Goal: Information Seeking & Learning: Learn about a topic

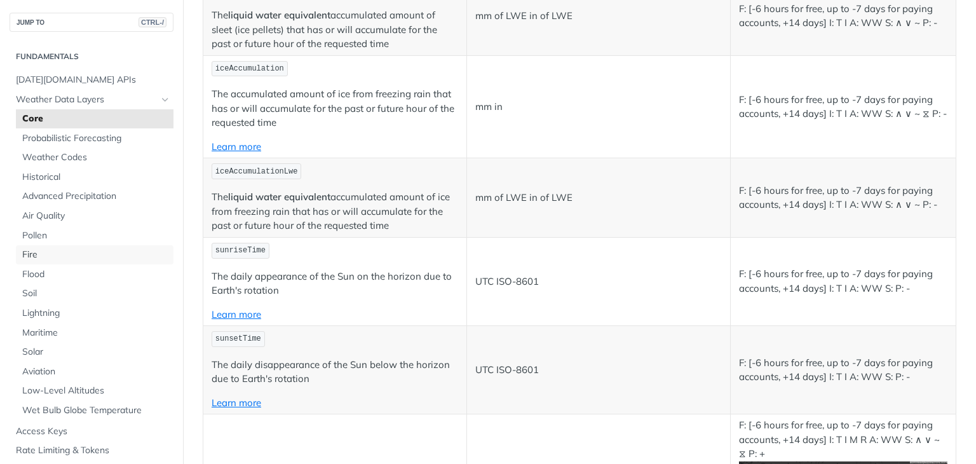
scroll to position [4119, 0]
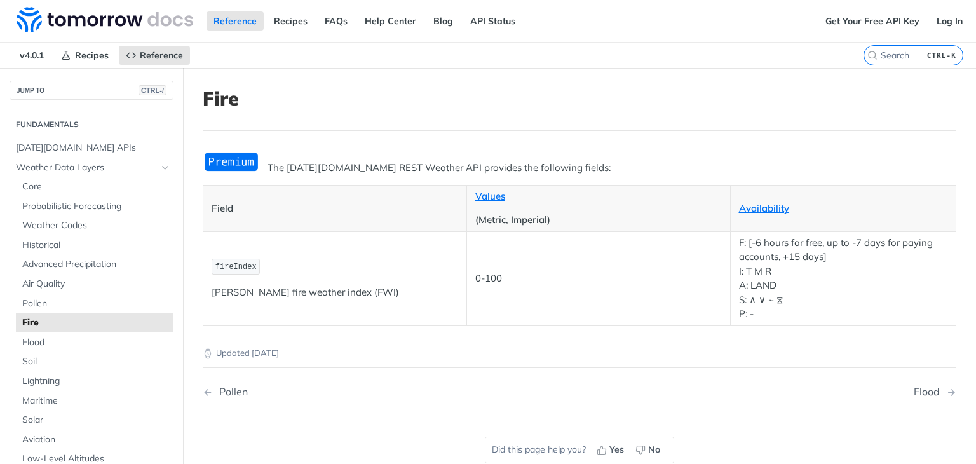
click at [302, 72] on article "Fire The [DATE][DOMAIN_NAME] REST Weather API provides the following fields: Fi…" at bounding box center [579, 300] width 793 height 464
click at [95, 184] on span "Core" at bounding box center [96, 186] width 148 height 13
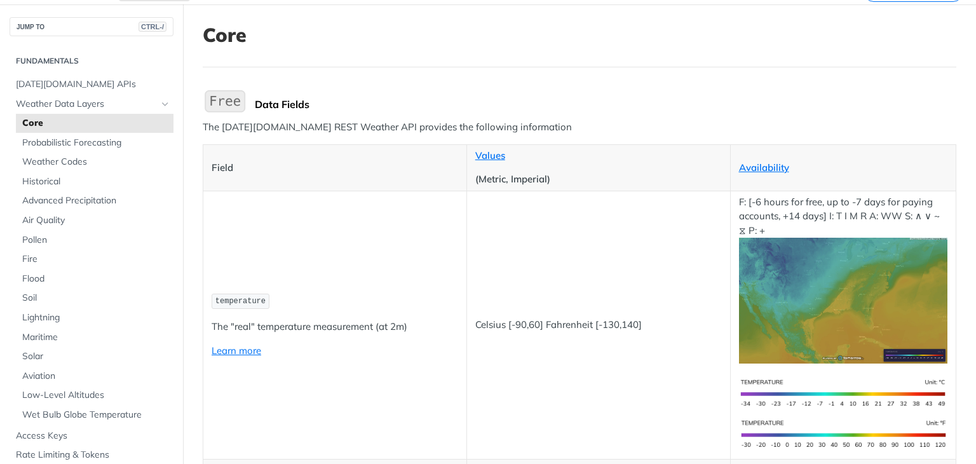
scroll to position [64, 0]
click at [48, 257] on span "Fire" at bounding box center [96, 259] width 148 height 13
